Goal: Task Accomplishment & Management: Manage account settings

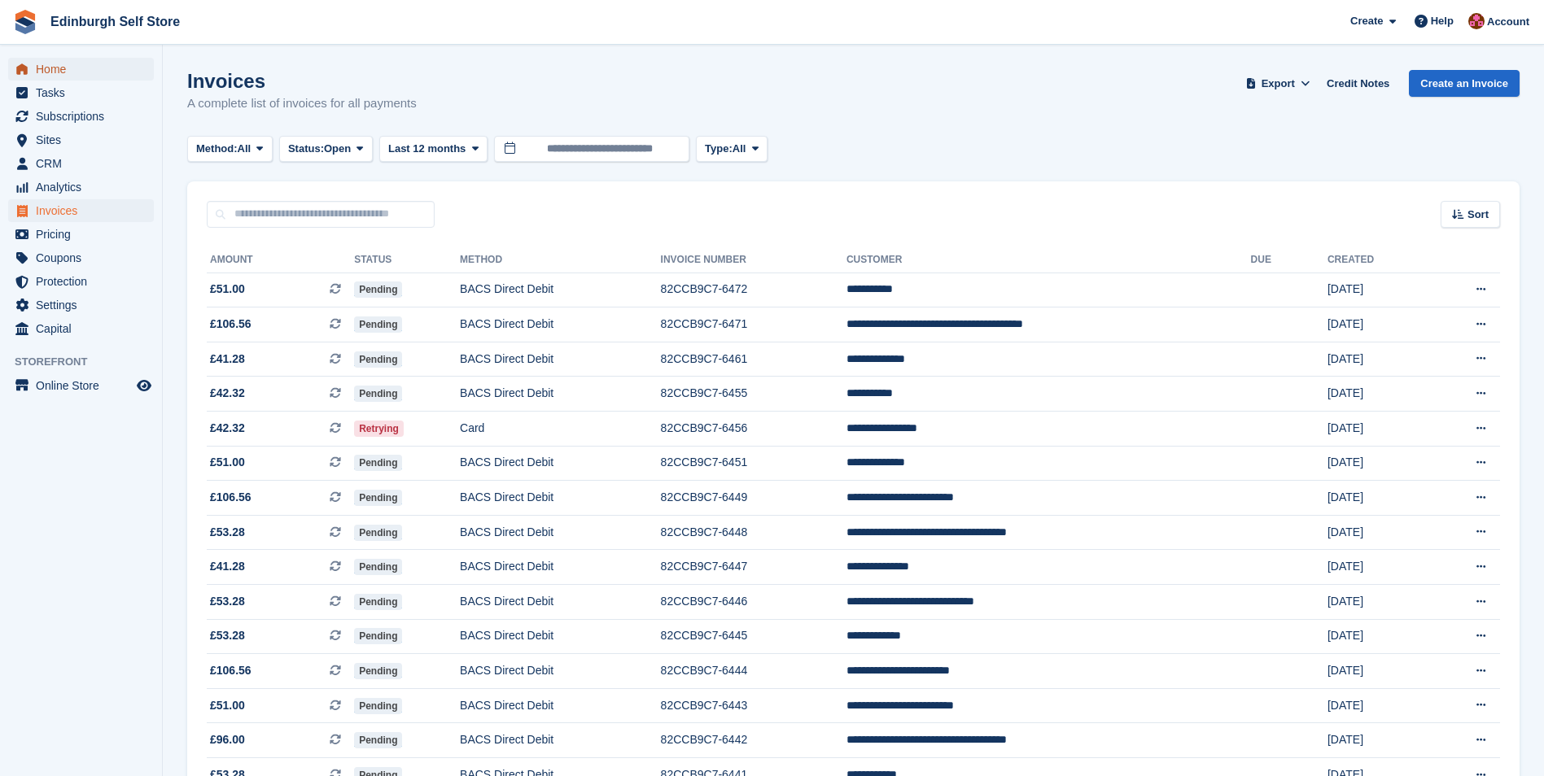
click at [81, 66] on span "Home" at bounding box center [85, 69] width 98 height 23
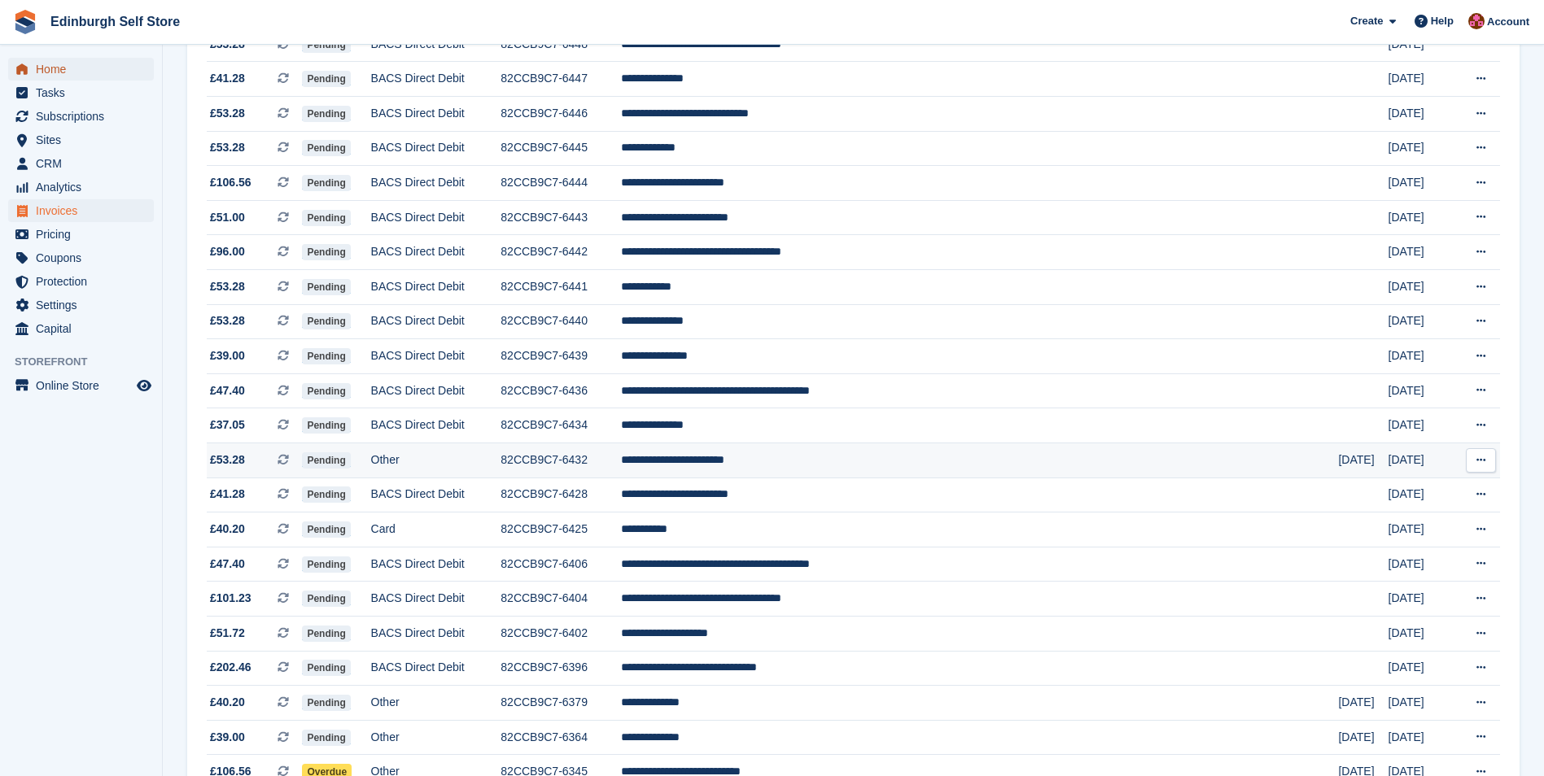
scroll to position [488, 0]
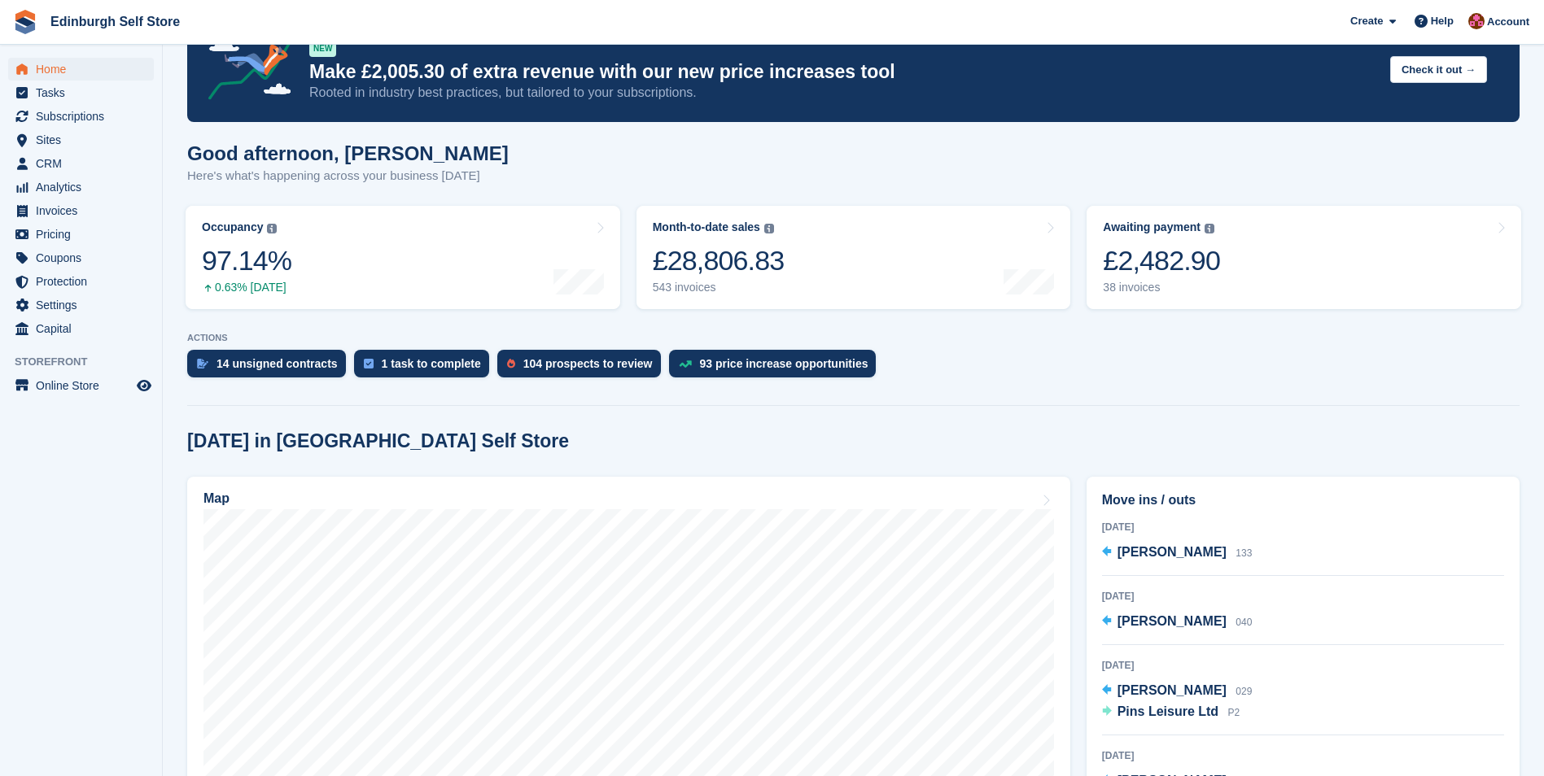
scroll to position [81, 0]
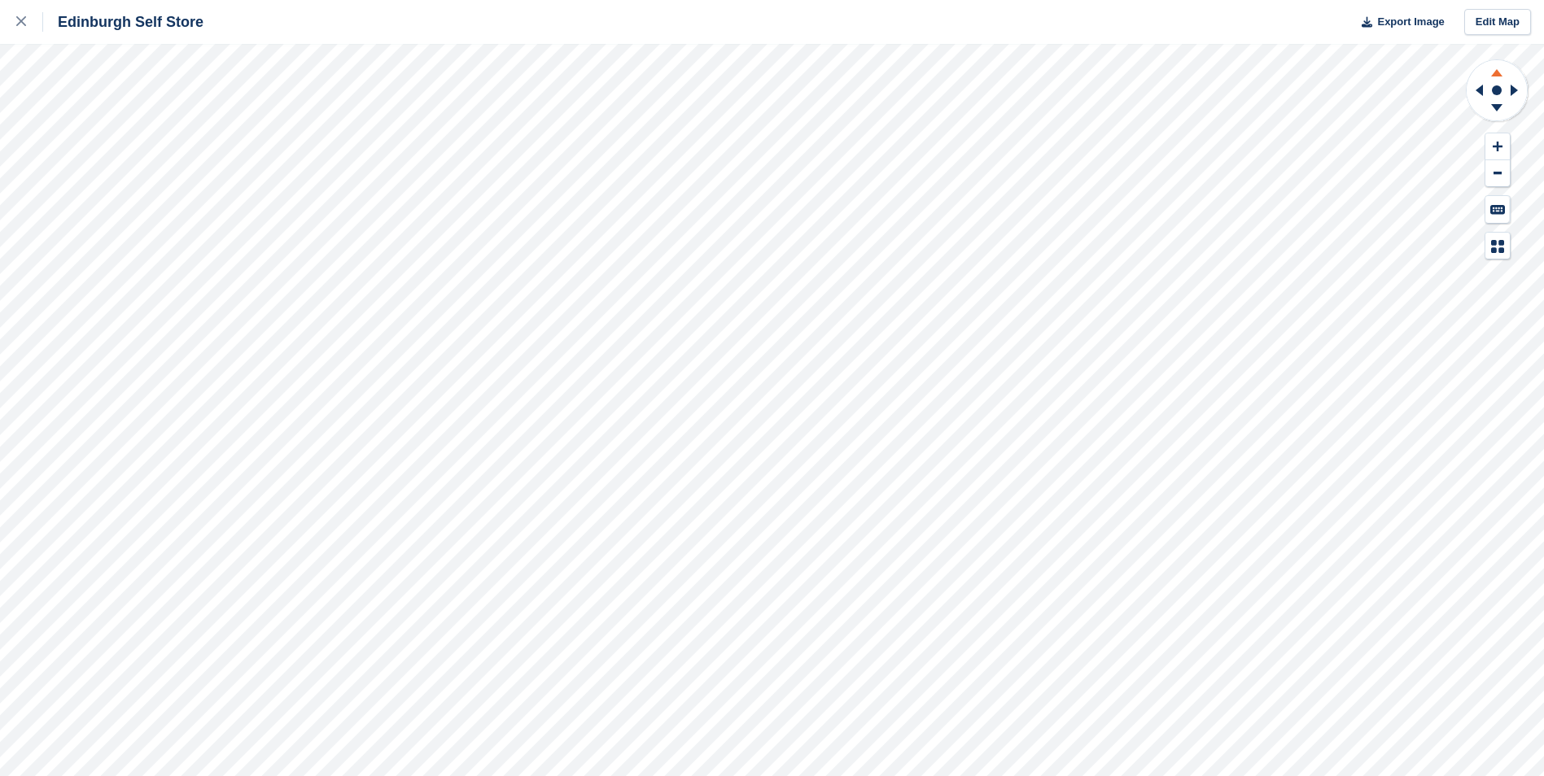
click at [1497, 70] on icon at bounding box center [1497, 70] width 42 height 20
click at [23, 20] on icon at bounding box center [21, 21] width 10 height 10
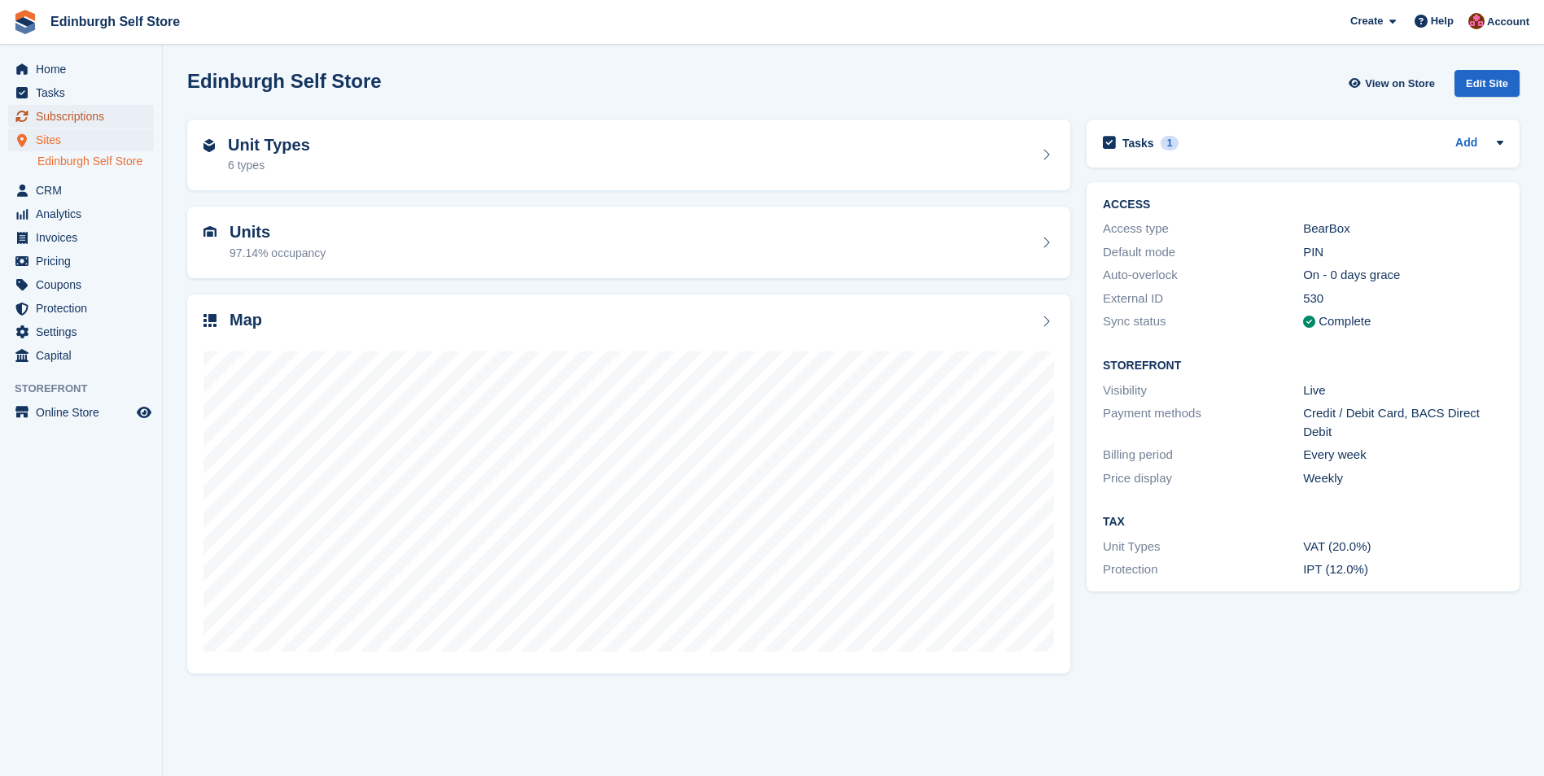
click at [83, 116] on span "Subscriptions" at bounding box center [85, 116] width 98 height 23
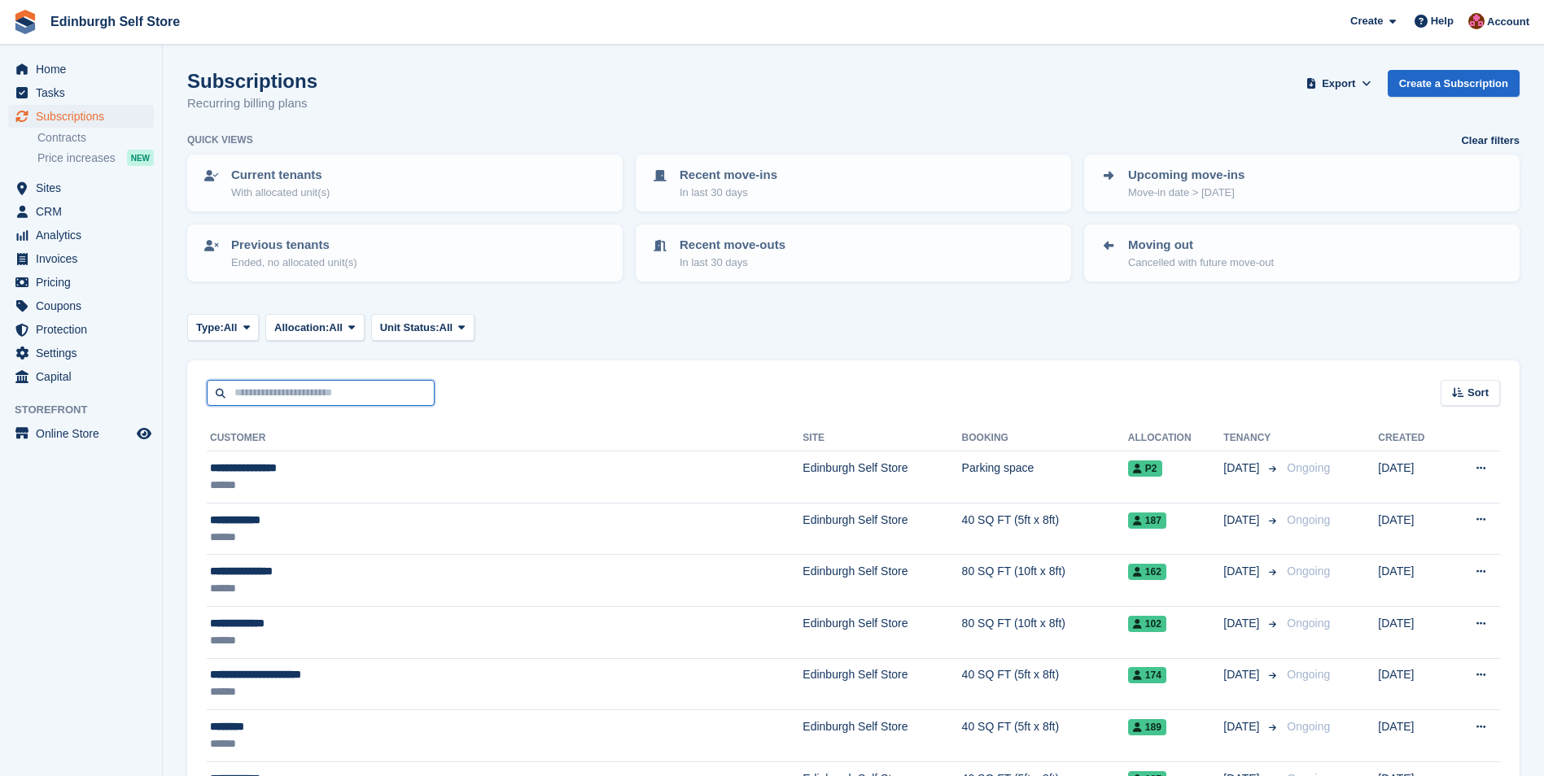
click at [299, 393] on input "text" at bounding box center [321, 393] width 228 height 27
type input "****"
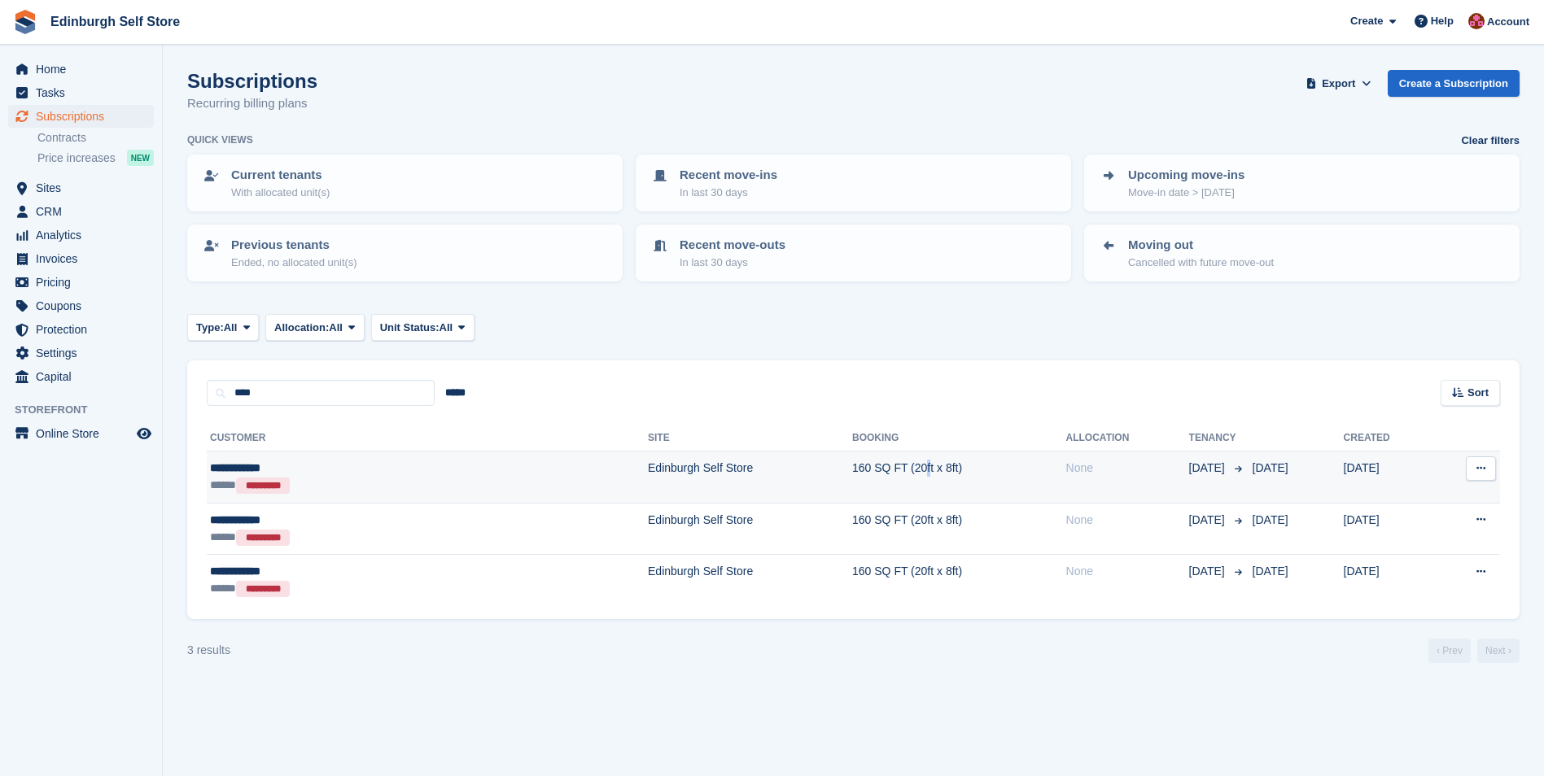
click at [852, 461] on td "160 SQ FT (20ft x 8ft)" at bounding box center [959, 478] width 214 height 52
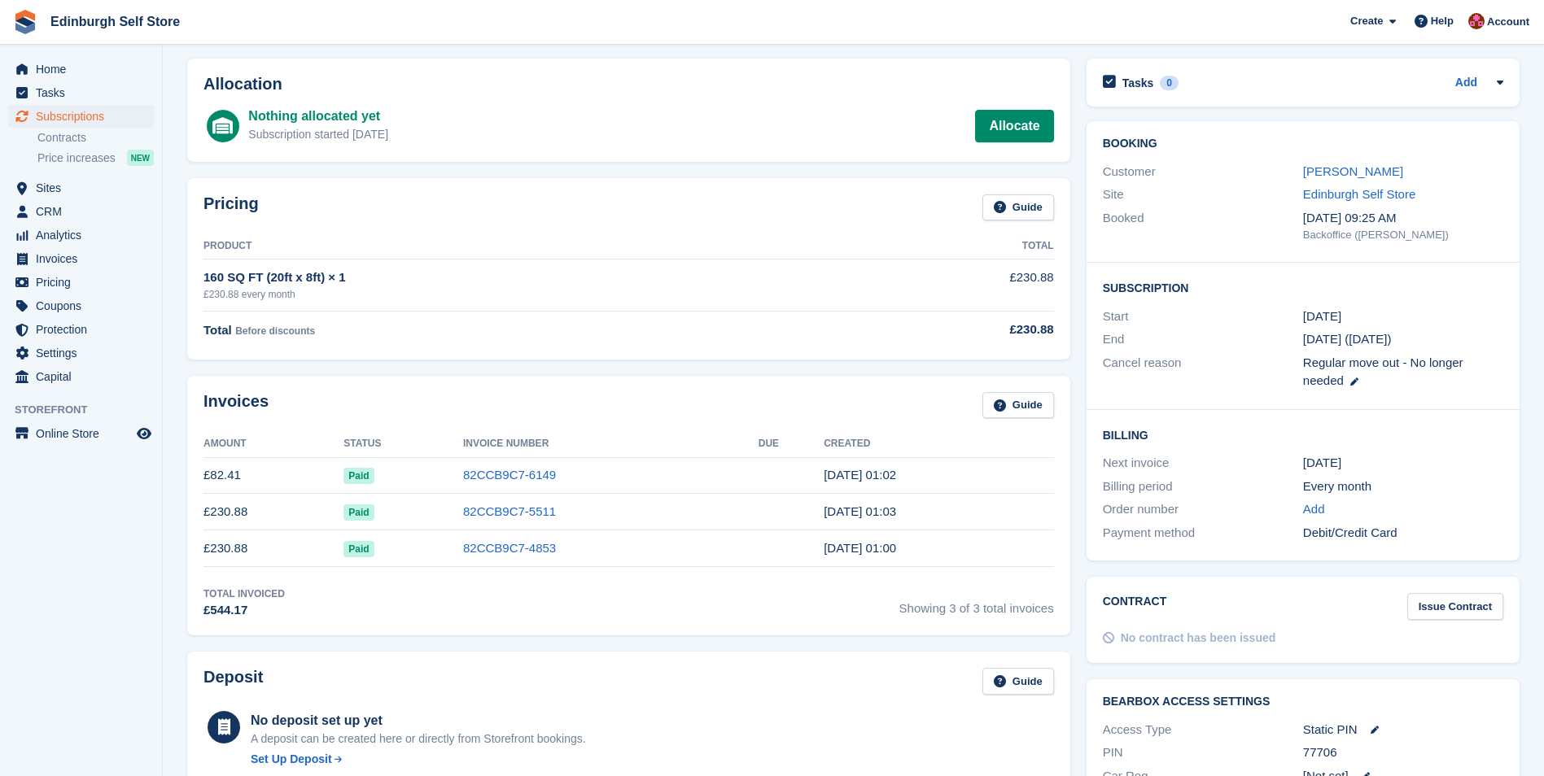
scroll to position [81, 0]
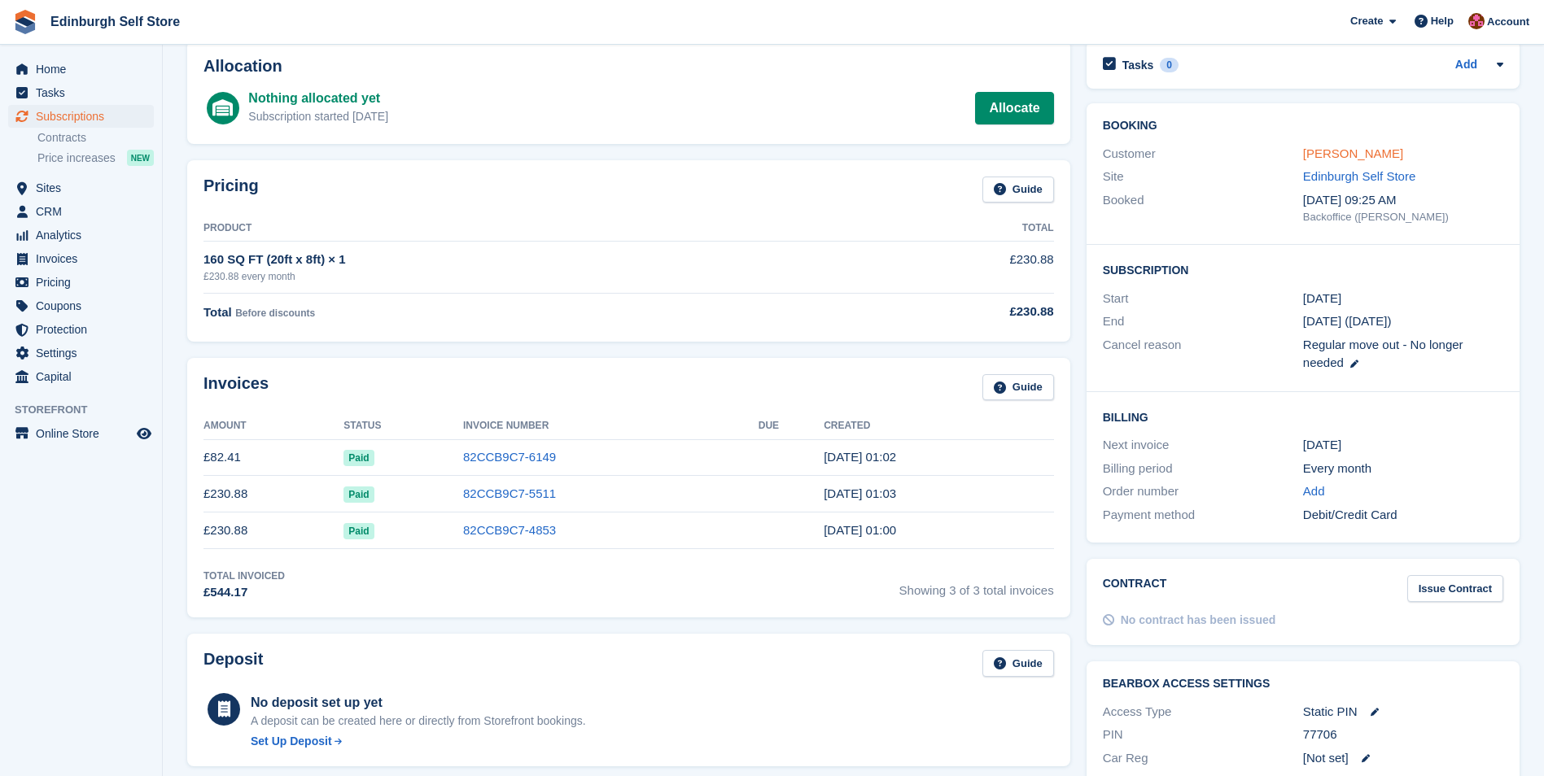
click at [1326, 154] on link "Kate Shannon" at bounding box center [1353, 153] width 100 height 14
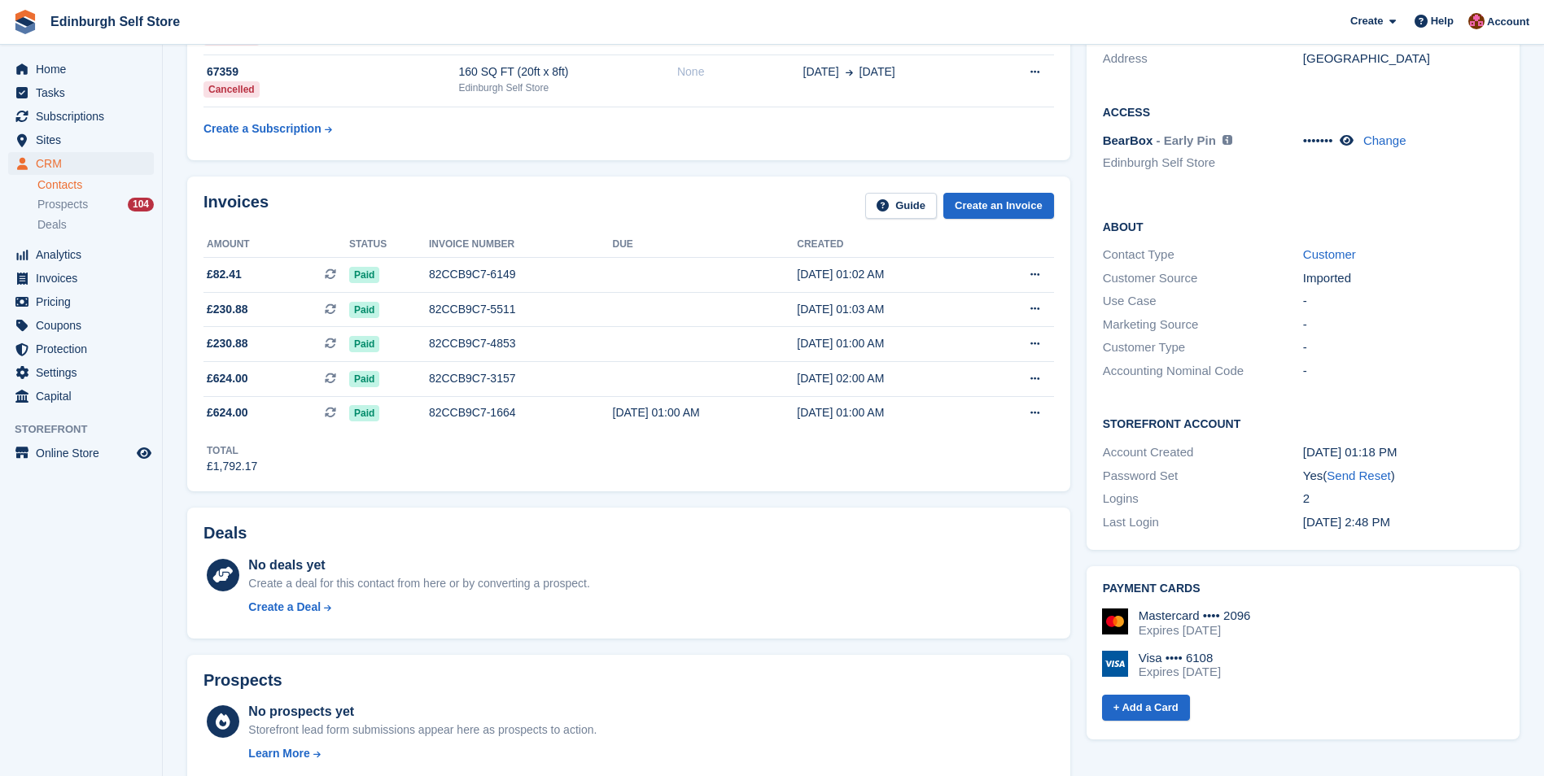
scroll to position [407, 0]
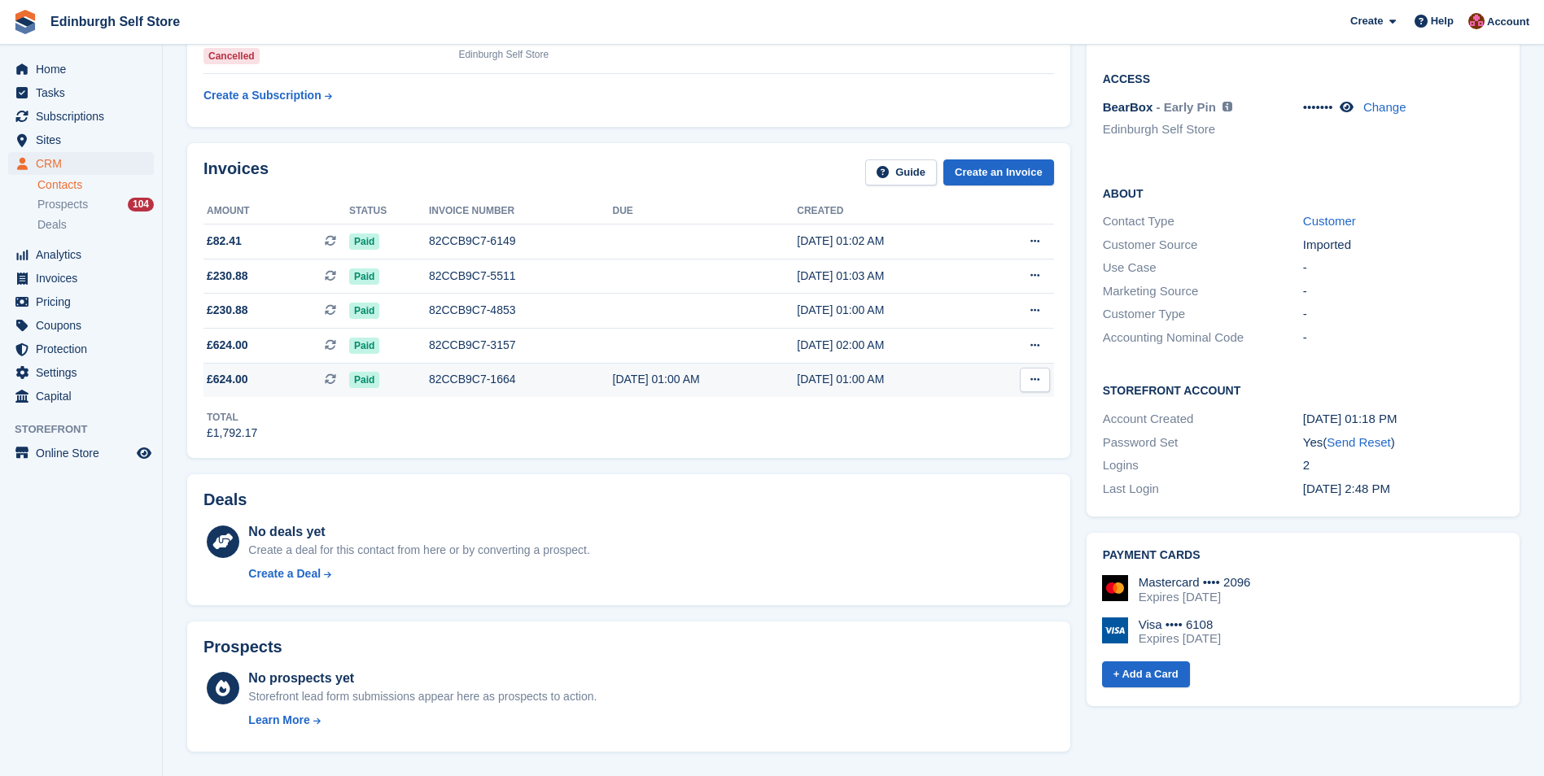
click at [445, 384] on div "82CCB9C7-1664" at bounding box center [521, 379] width 184 height 17
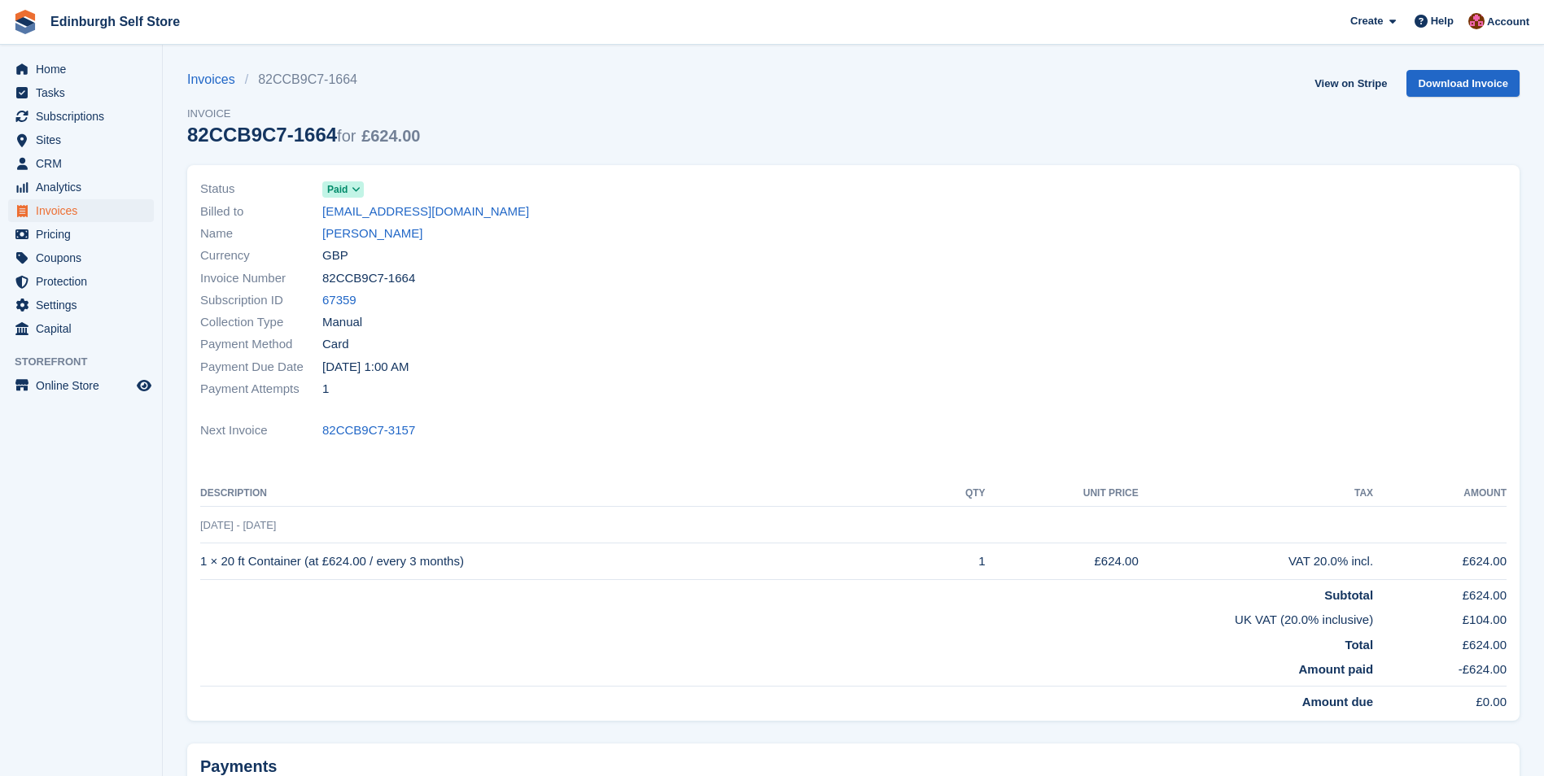
drag, startPoint x: 369, startPoint y: 231, endPoint x: 422, endPoint y: 253, distance: 57.3
click at [371, 233] on link "[PERSON_NAME]" at bounding box center [372, 234] width 100 height 19
